Goal: Information Seeking & Learning: Learn about a topic

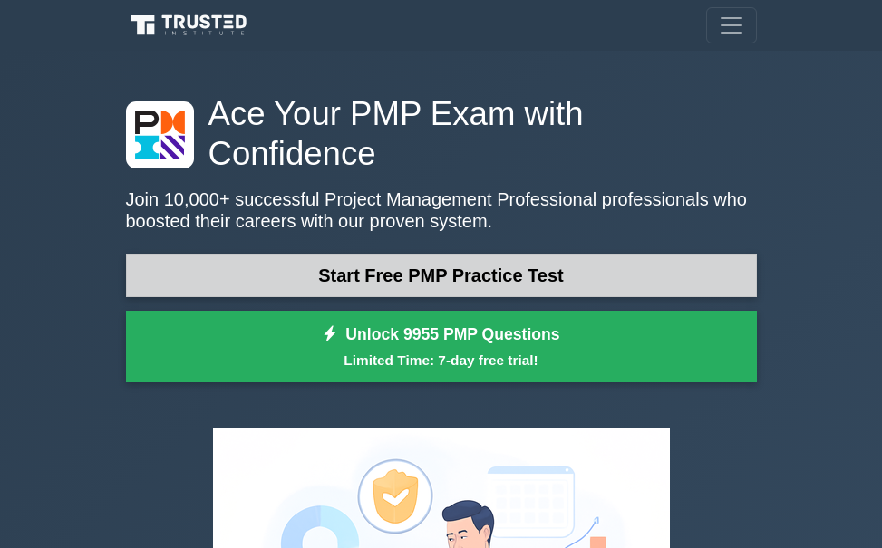
click at [431, 254] on link "Start Free PMP Practice Test" at bounding box center [441, 275] width 631 height 43
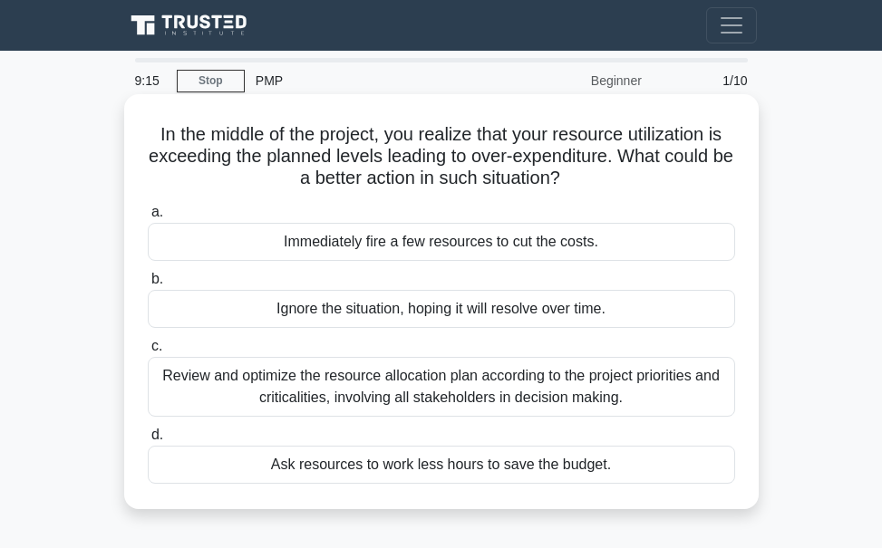
click at [531, 404] on div "Review and optimize the resource allocation plan according to the project prior…" at bounding box center [441, 387] width 587 height 60
click at [148, 352] on input "c. Review and optimize the resource allocation plan according to the project pr…" at bounding box center [148, 347] width 0 height 12
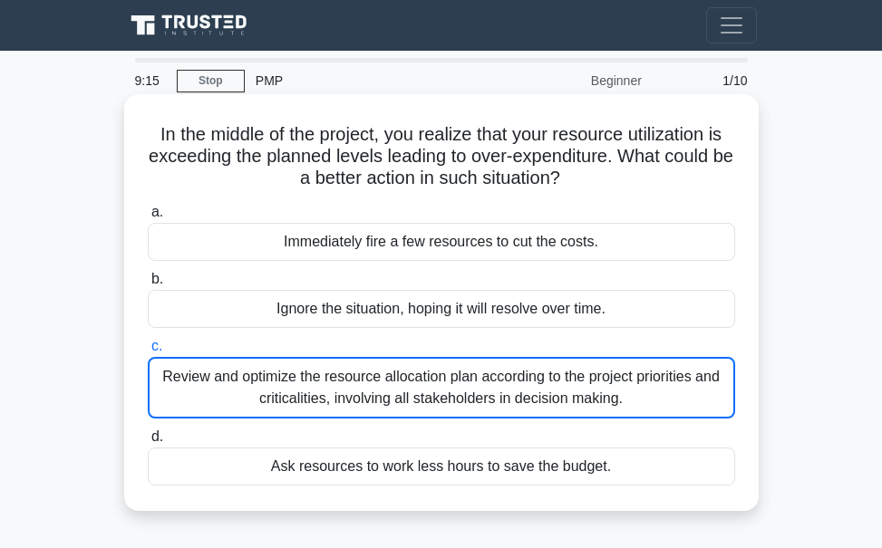
click at [531, 404] on div "Review and optimize the resource allocation plan according to the project prior…" at bounding box center [441, 388] width 587 height 62
click at [148, 352] on input "c. Review and optimize the resource allocation plan according to the project pr…" at bounding box center [148, 347] width 0 height 12
click at [531, 404] on div "Review and optimize the resource allocation plan according to the project prior…" at bounding box center [441, 388] width 587 height 62
click at [148, 352] on input "c. Review and optimize the resource allocation plan according to the project pr…" at bounding box center [148, 347] width 0 height 12
click at [531, 404] on div "Review and optimize the resource allocation plan according to the project prior…" at bounding box center [441, 388] width 587 height 62
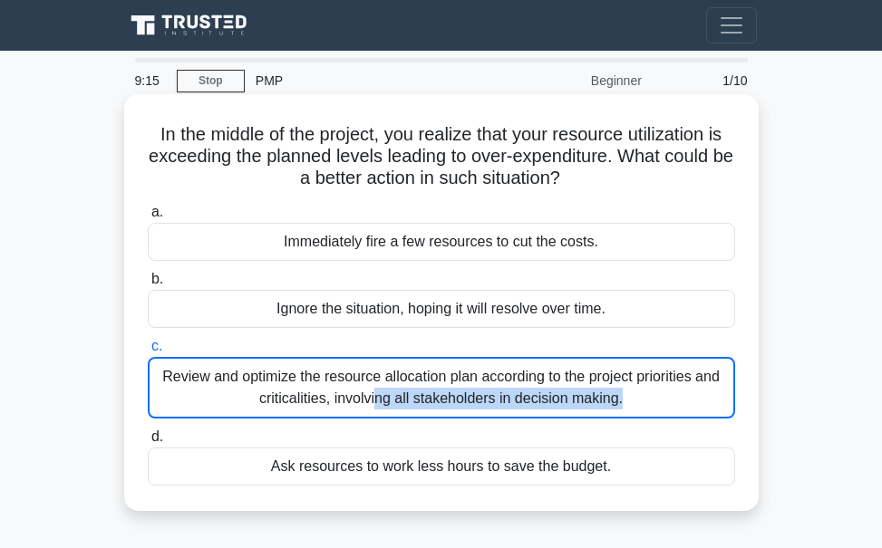
click at [148, 352] on input "c. Review and optimize the resource allocation plan according to the project pr…" at bounding box center [148, 347] width 0 height 12
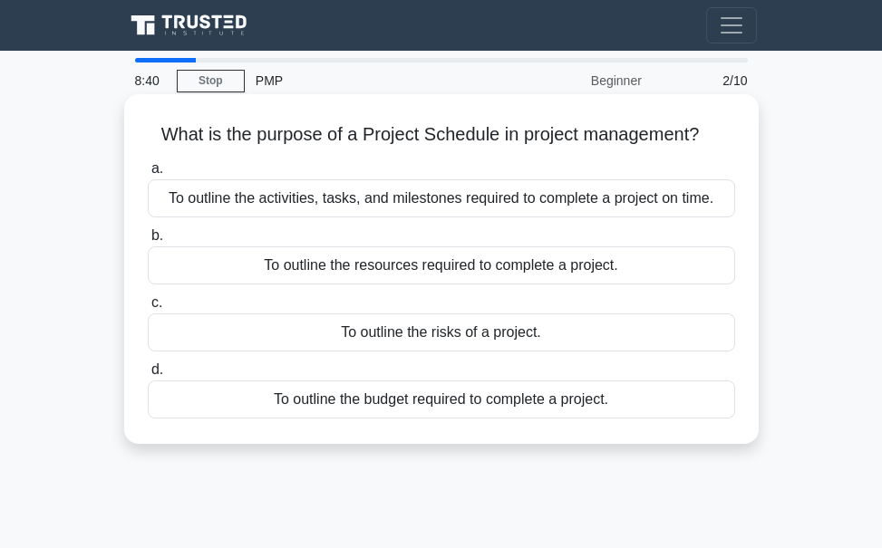
click at [356, 208] on div "To outline the activities, tasks, and milestones required to complete a project…" at bounding box center [441, 198] width 587 height 38
click at [148, 175] on input "a. To outline the activities, tasks, and milestones required to complete a proj…" at bounding box center [148, 169] width 0 height 12
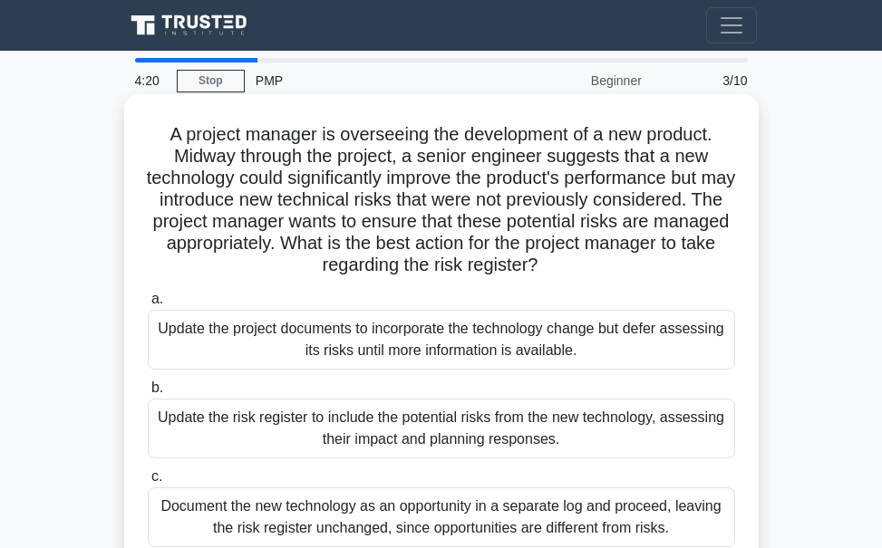
click at [350, 416] on div "Update the risk register to include the potential risks from the new technology…" at bounding box center [441, 429] width 587 height 60
click at [148, 394] on input "b. Update the risk register to include the potential risks from the new technol…" at bounding box center [148, 388] width 0 height 12
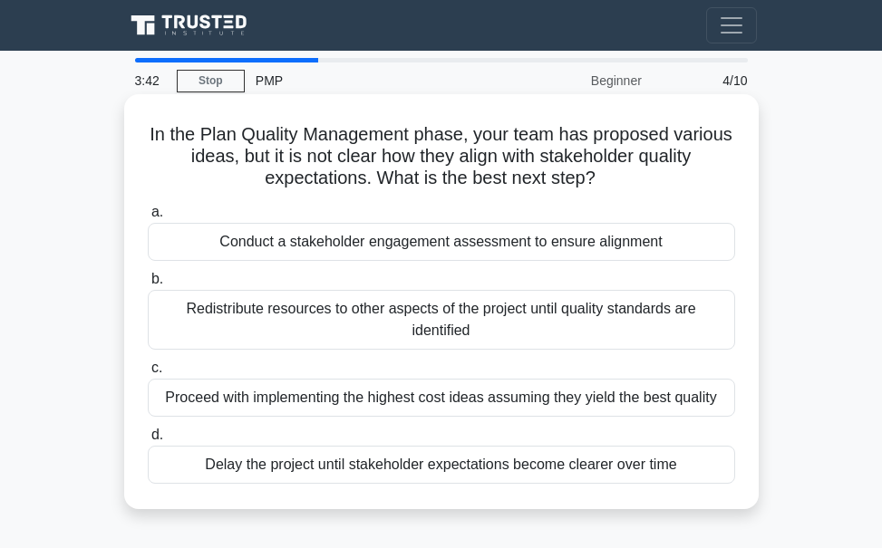
click at [396, 247] on div "Conduct a stakeholder engagement assessment to ensure alignment" at bounding box center [441, 242] width 587 height 38
click at [148, 218] on input "a. Conduct a stakeholder engagement assessment to ensure alignment" at bounding box center [148, 213] width 0 height 12
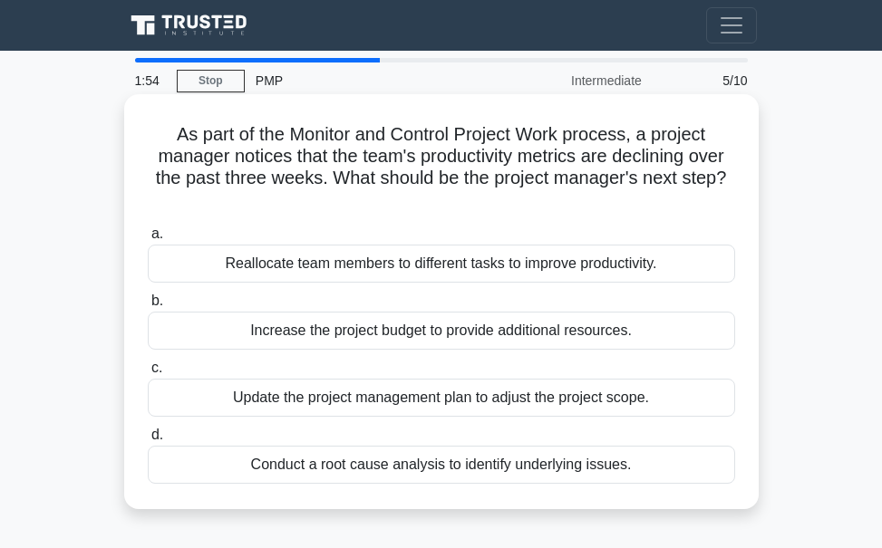
click at [471, 468] on div "Conduct a root cause analysis to identify underlying issues." at bounding box center [441, 465] width 587 height 38
click at [148, 441] on input "d. Conduct a root cause analysis to identify underlying issues." at bounding box center [148, 435] width 0 height 12
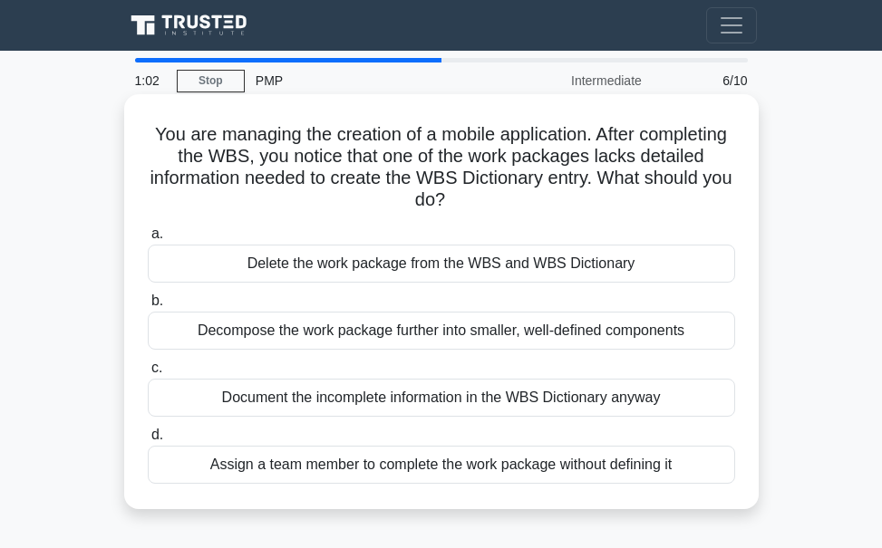
click at [282, 333] on div "Decompose the work package further into smaller, well-defined components" at bounding box center [441, 331] width 587 height 38
click at [148, 307] on input "b. Decompose the work package further into smaller, well-defined components" at bounding box center [148, 301] width 0 height 12
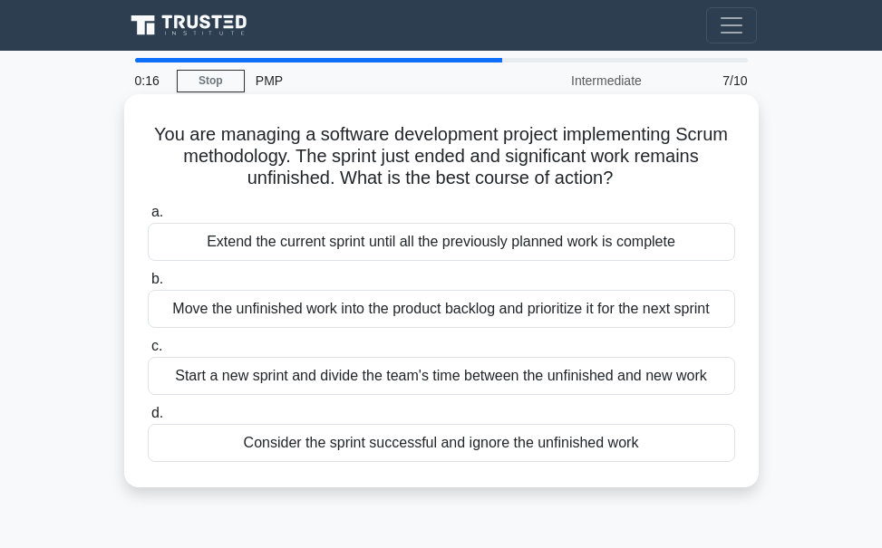
drag, startPoint x: 322, startPoint y: 364, endPoint x: 327, endPoint y: 403, distance: 39.3
click at [322, 365] on div "Start a new sprint and divide the team's time between the unfinished and new wo…" at bounding box center [441, 376] width 587 height 38
click at [148, 352] on input "c. Start a new sprint and divide the team's time between the unfinished and new…" at bounding box center [148, 347] width 0 height 12
